Goal: Task Accomplishment & Management: Use online tool/utility

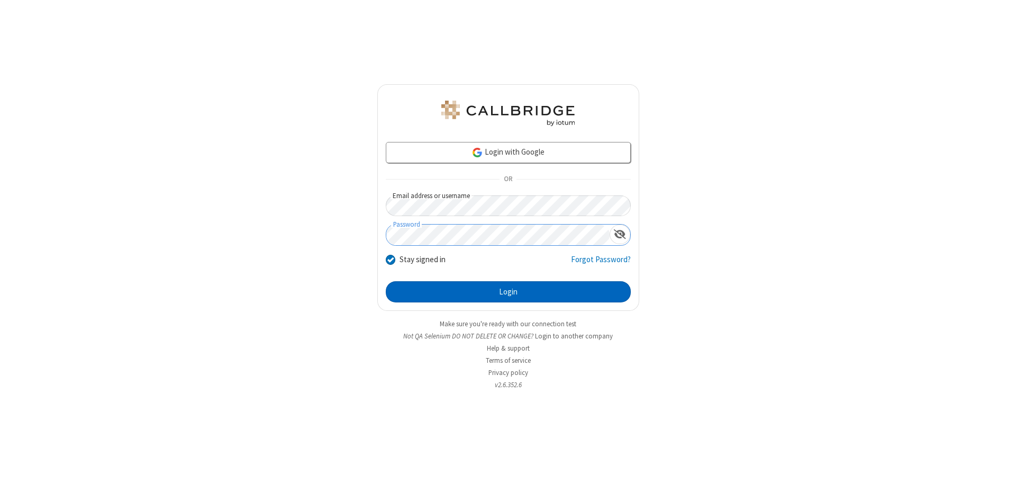
click at [508, 292] on button "Login" at bounding box center [508, 291] width 245 height 21
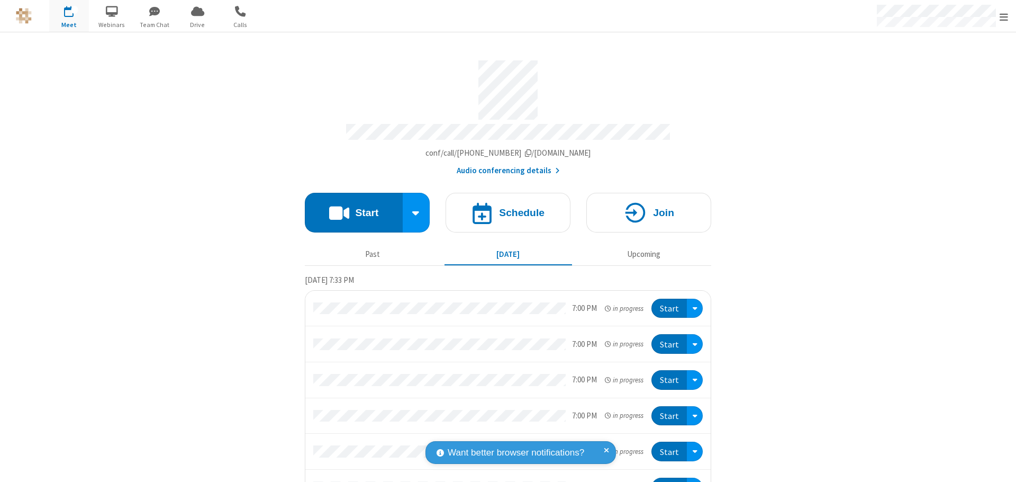
click at [1004, 16] on span "Open menu" at bounding box center [1004, 17] width 8 height 11
click at [197, 24] on span "Drive" at bounding box center [198, 25] width 40 height 10
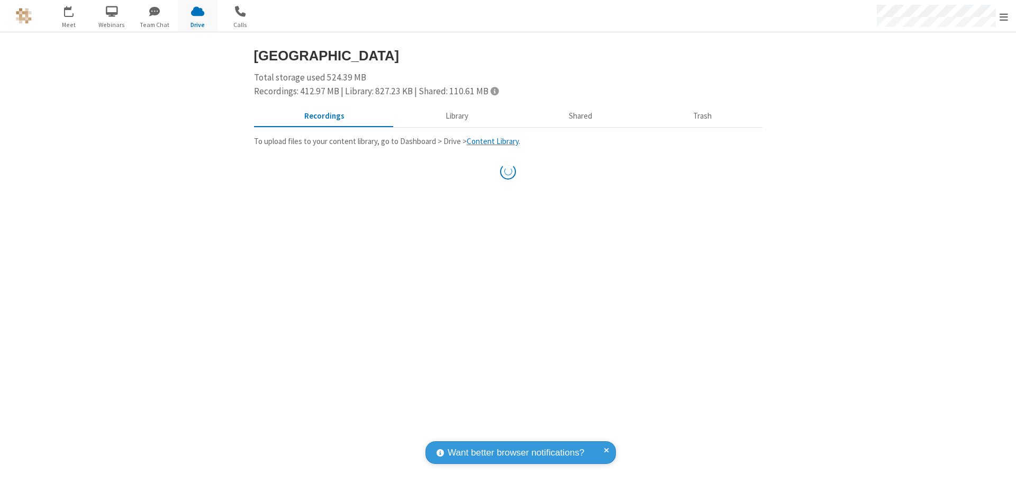
click at [455, 116] on button "Library" at bounding box center [457, 116] width 124 height 20
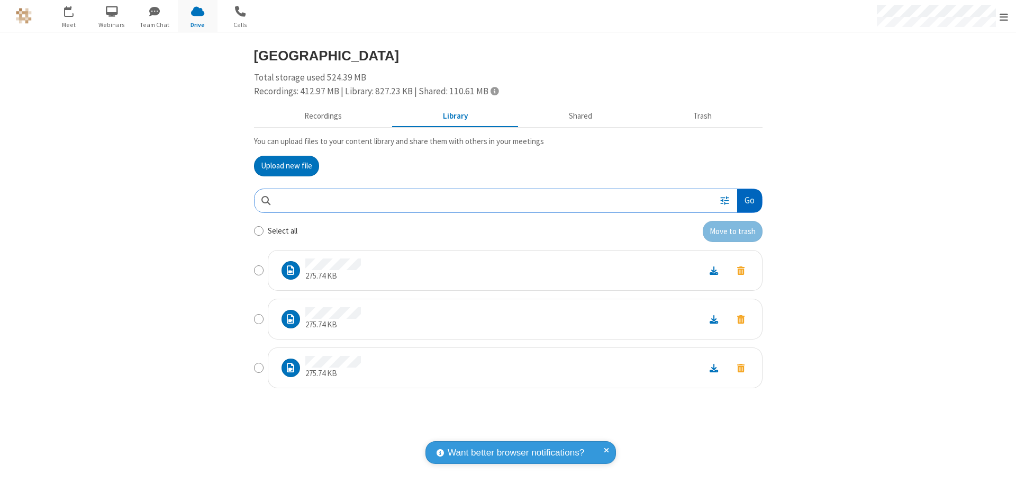
click at [749, 200] on button "Go" at bounding box center [749, 201] width 24 height 24
click at [286, 166] on button "Upload new file" at bounding box center [286, 166] width 65 height 21
